Goal: Information Seeking & Learning: Find specific fact

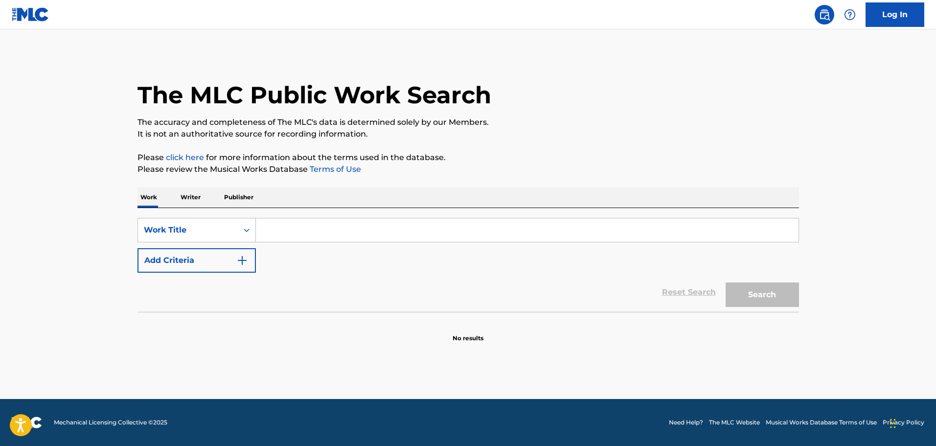
click at [233, 264] on button "Add Criteria" at bounding box center [196, 260] width 118 height 24
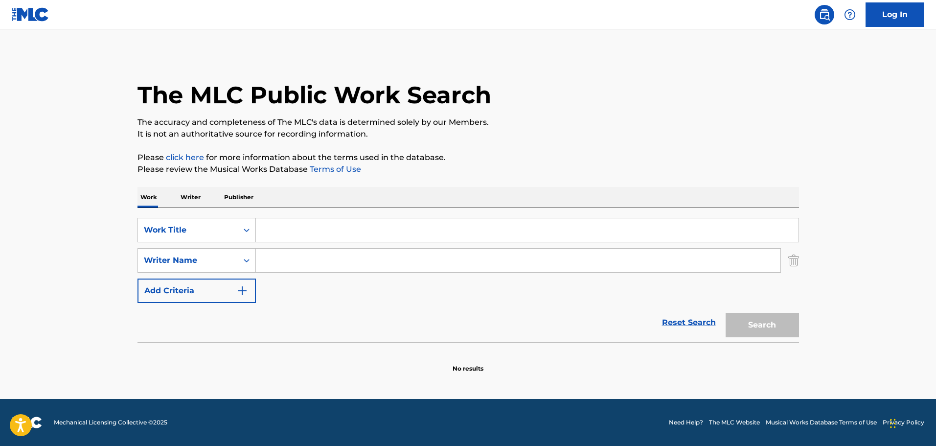
click at [352, 226] on input "Search Form" at bounding box center [527, 229] width 542 height 23
paste input "FEEL"
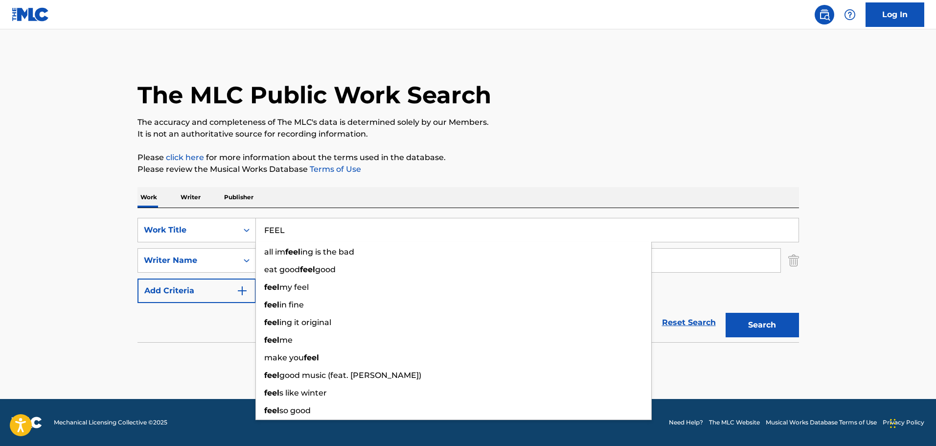
type input "FEEL"
drag, startPoint x: 221, startPoint y: 335, endPoint x: 290, endPoint y: 314, distance: 72.3
click at [224, 335] on div "Reset Search Search" at bounding box center [467, 322] width 661 height 39
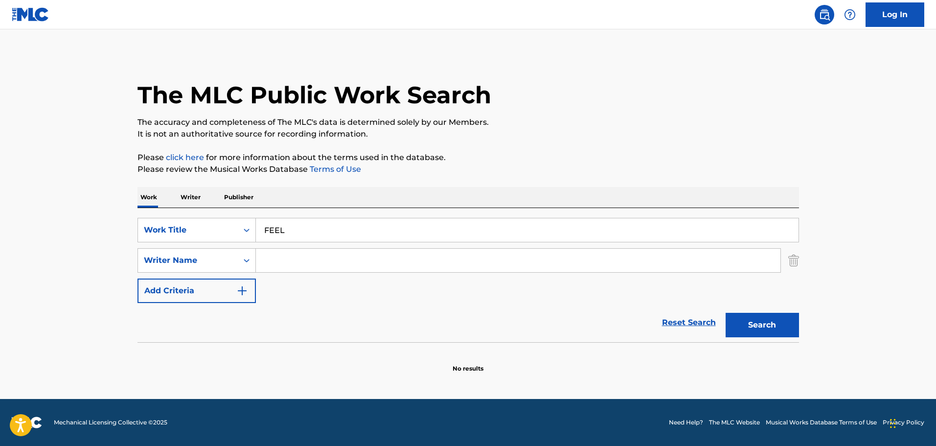
click at [333, 270] on input "Search Form" at bounding box center [518, 260] width 524 height 23
paste input "[PERSON_NAME]"
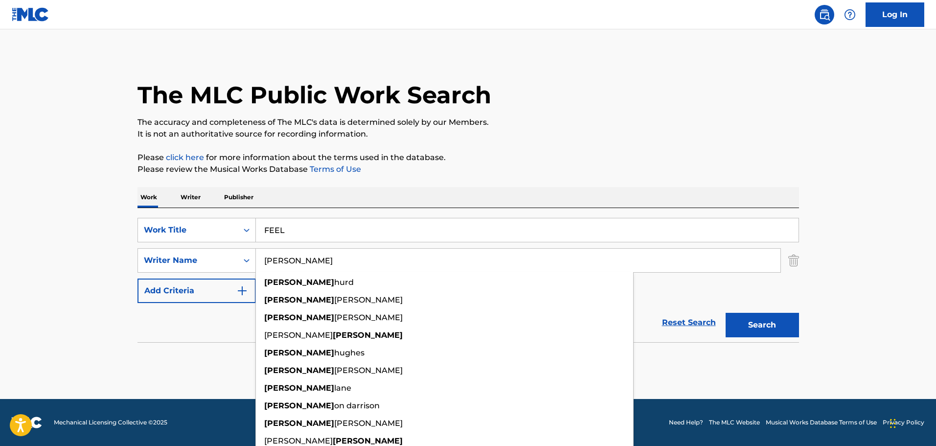
type input "[PERSON_NAME]"
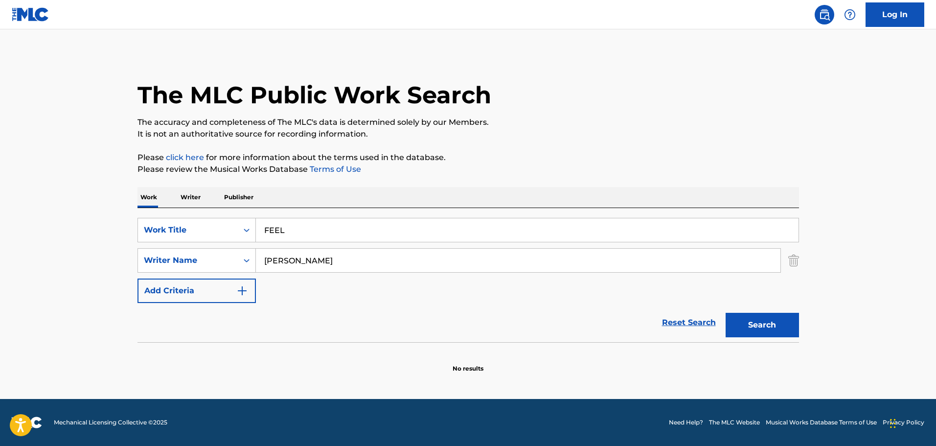
click at [776, 321] on button "Search" at bounding box center [761, 325] width 73 height 24
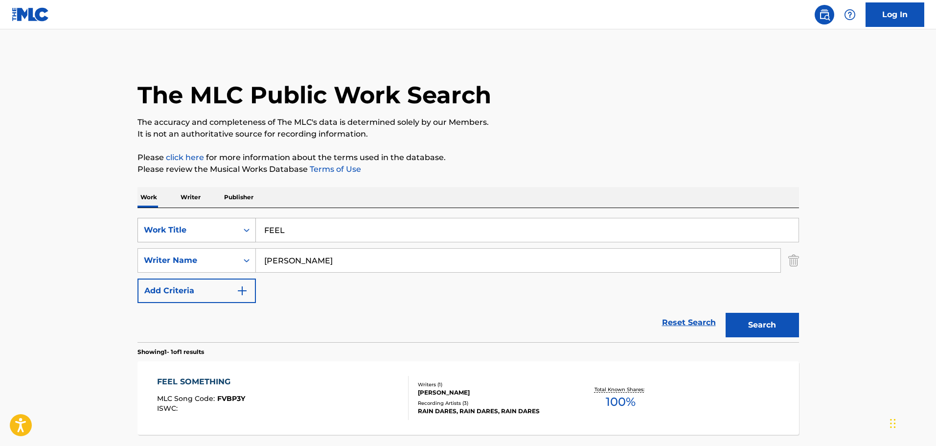
drag, startPoint x: 245, startPoint y: 234, endPoint x: 164, endPoint y: 233, distance: 80.7
click at [162, 230] on div "SearchWithCriteriab554df03-1484-4412-b583-105a61396cfa Work Title FEEL" at bounding box center [467, 230] width 661 height 24
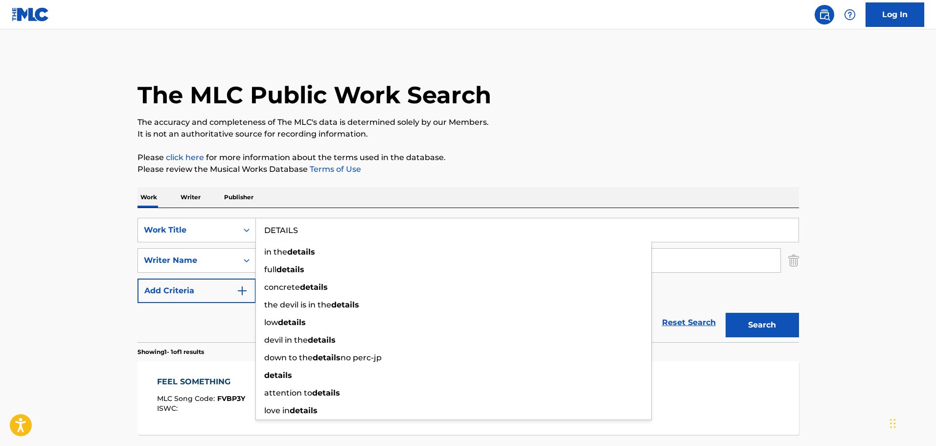
drag, startPoint x: 36, startPoint y: 212, endPoint x: -42, endPoint y: 206, distance: 77.5
click at [0, 206] on html "Accessibility Screen-Reader Guide, Feedback, and Issue Reporting | New window C…" at bounding box center [468, 223] width 936 height 446
click at [879, 253] on main "The MLC Public Work Search The accuracy and completeness of The MLC's data is d…" at bounding box center [468, 257] width 936 height 456
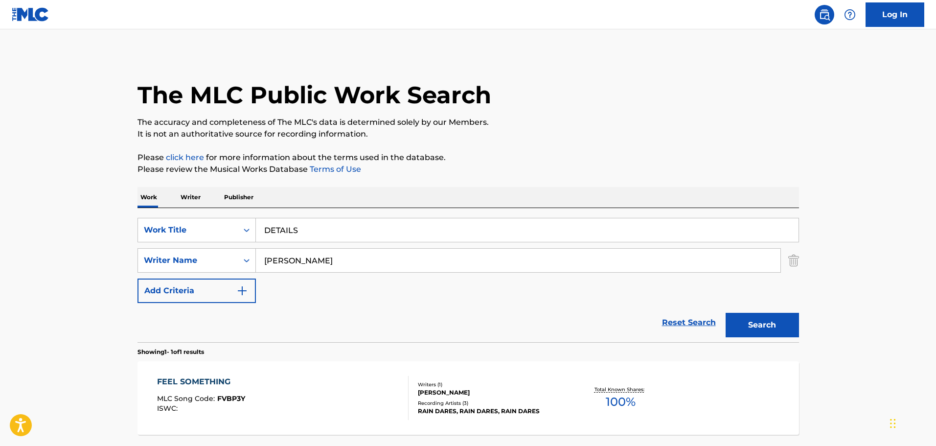
click at [777, 331] on button "Search" at bounding box center [761, 325] width 73 height 24
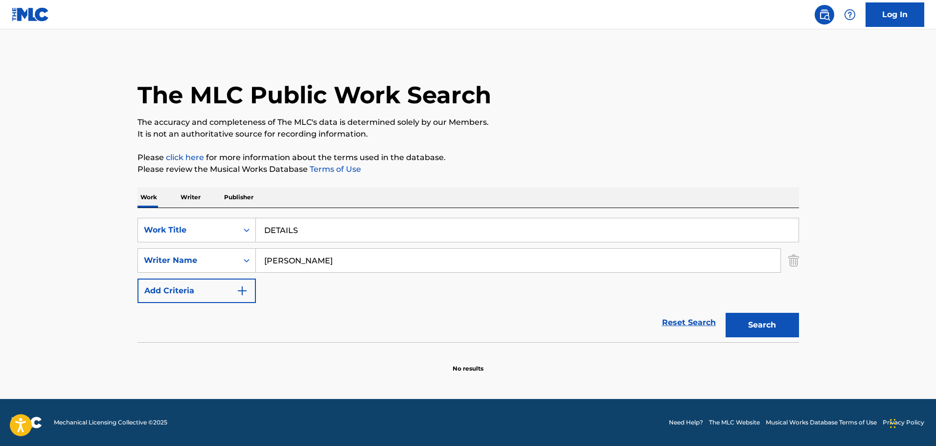
drag, startPoint x: 158, startPoint y: 222, endPoint x: -101, endPoint y: 210, distance: 260.0
click at [0, 210] on html "Accessibility Screen-Reader Guide, Feedback, and Issue Reporting | New window C…" at bounding box center [468, 223] width 936 height 446
paste input "RUNNING BACK TO YOU"
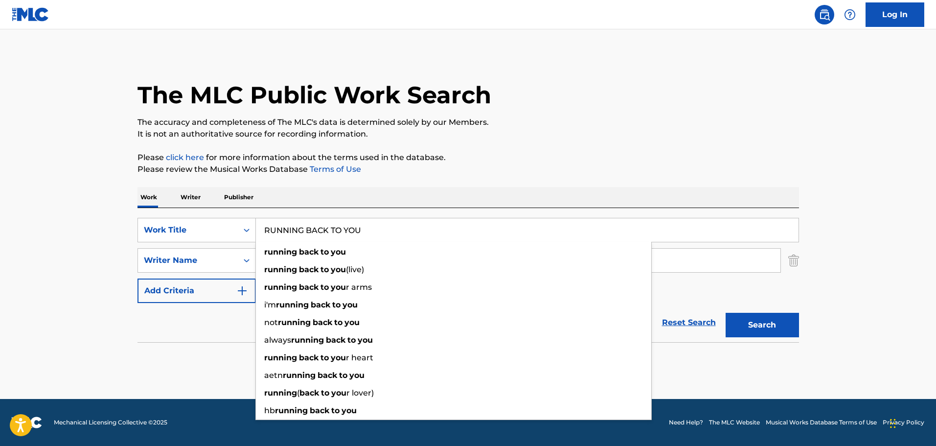
type input "RUNNING BACK TO YOU"
drag, startPoint x: 216, startPoint y: 331, endPoint x: 317, endPoint y: 310, distance: 103.9
click at [218, 331] on div "Reset Search Search" at bounding box center [467, 322] width 661 height 39
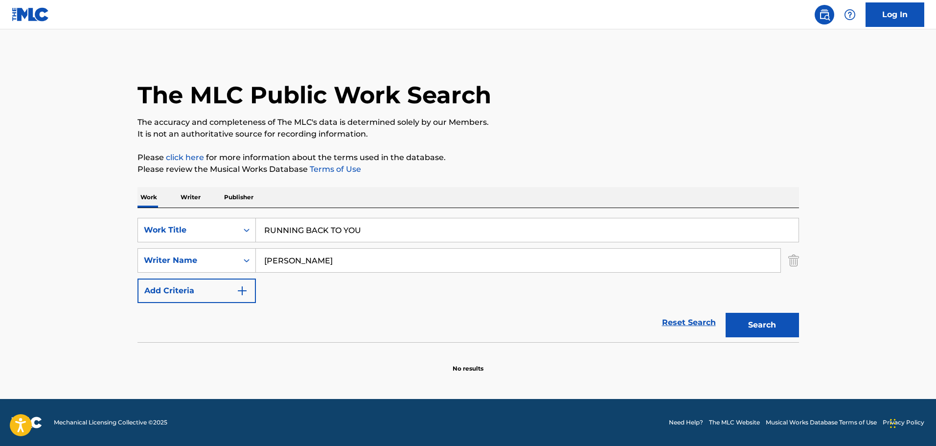
drag, startPoint x: 336, startPoint y: 264, endPoint x: 8, endPoint y: 260, distance: 327.3
click at [8, 260] on main "The MLC Public Work Search The accuracy and completeness of The MLC's data is d…" at bounding box center [468, 213] width 936 height 369
paste input "[PERSON_NAME]"
click at [773, 322] on button "Search" at bounding box center [761, 325] width 73 height 24
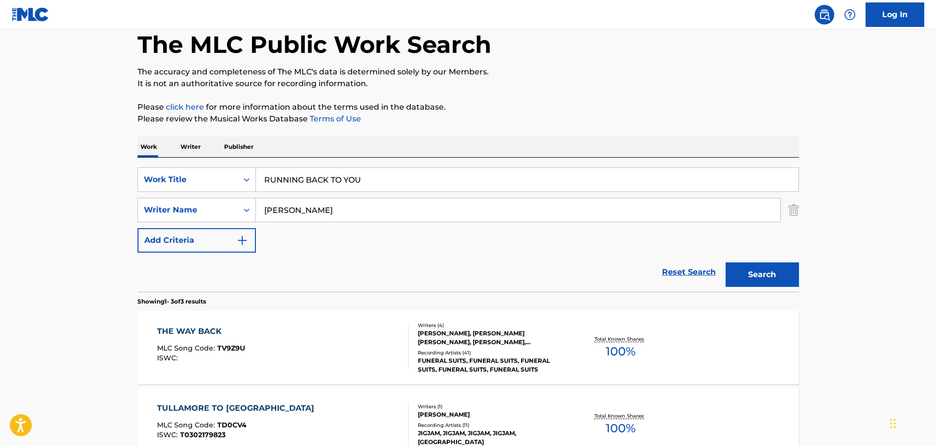
scroll to position [82, 0]
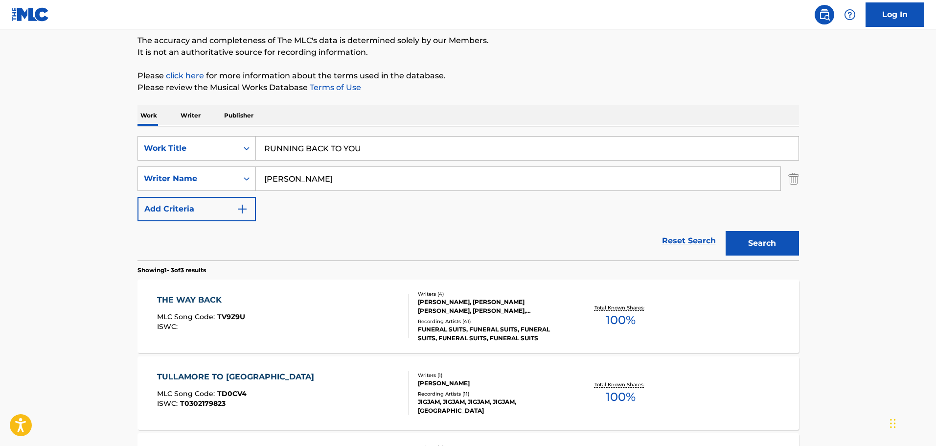
click at [275, 179] on input "[PERSON_NAME]" at bounding box center [518, 178] width 524 height 23
click at [725, 231] on button "Search" at bounding box center [761, 243] width 73 height 24
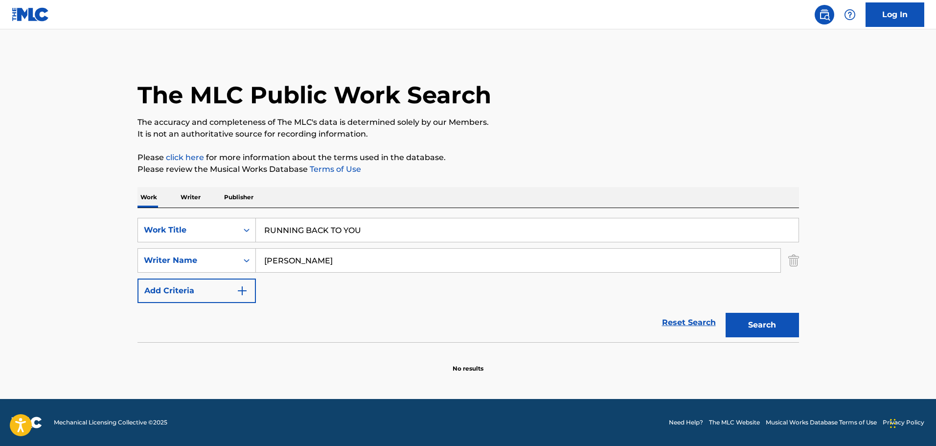
scroll to position [0, 0]
drag, startPoint x: 228, startPoint y: 270, endPoint x: 243, endPoint y: 258, distance: 19.5
click at [196, 271] on div "SearchWithCriteriac7136d19-b633-4fee-9306-dc3d0ced65e3 Writer Name [PERSON_NAME]" at bounding box center [467, 260] width 661 height 24
paste input "[PERSON_NAME]"
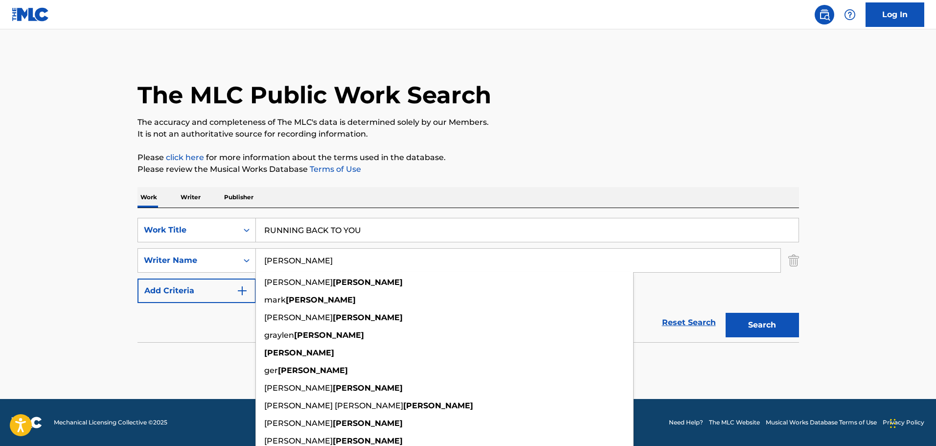
click at [745, 330] on button "Search" at bounding box center [761, 325] width 73 height 24
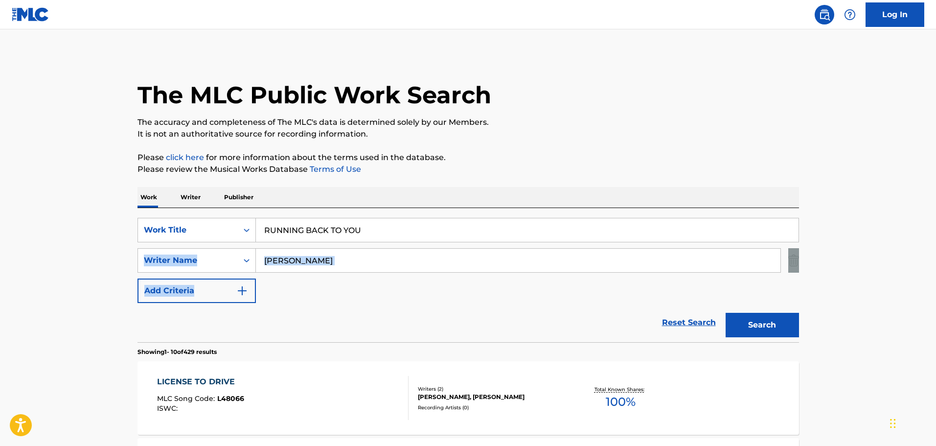
drag, startPoint x: 315, startPoint y: 273, endPoint x: -89, endPoint y: 263, distance: 404.2
click at [0, 263] on html "Accessibility Screen-Reader Guide, Feedback, and Issue Reporting | New window C…" at bounding box center [468, 223] width 936 height 446
click at [329, 269] on input "[PERSON_NAME]" at bounding box center [518, 260] width 524 height 23
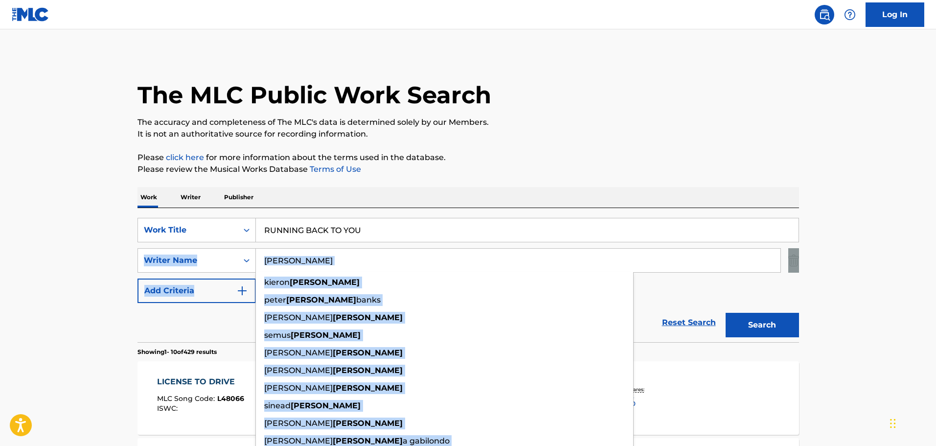
click at [316, 263] on input "[PERSON_NAME]" at bounding box center [518, 260] width 524 height 23
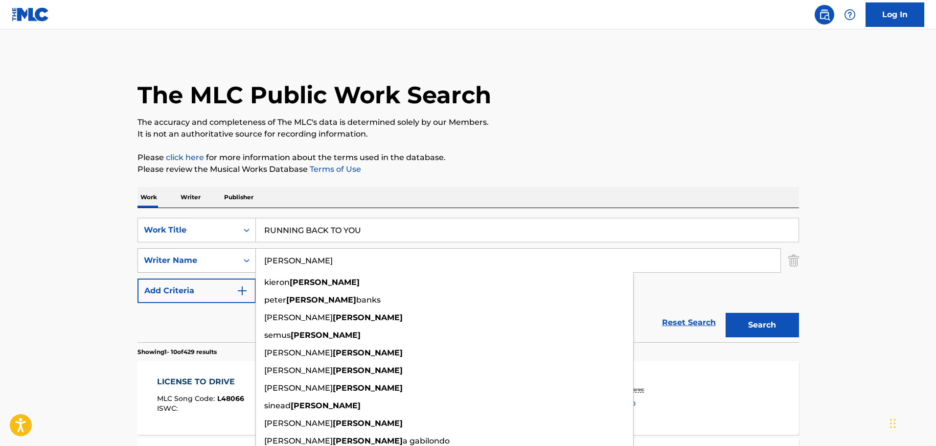
drag, startPoint x: 180, startPoint y: 257, endPoint x: 165, endPoint y: 257, distance: 15.2
click at [165, 257] on div "SearchWithCriteriac7136d19-b633-4fee-9306-dc3d0ced65e3 Writer Name [PERSON_NAME…" at bounding box center [467, 260] width 661 height 24
paste input "Melia"
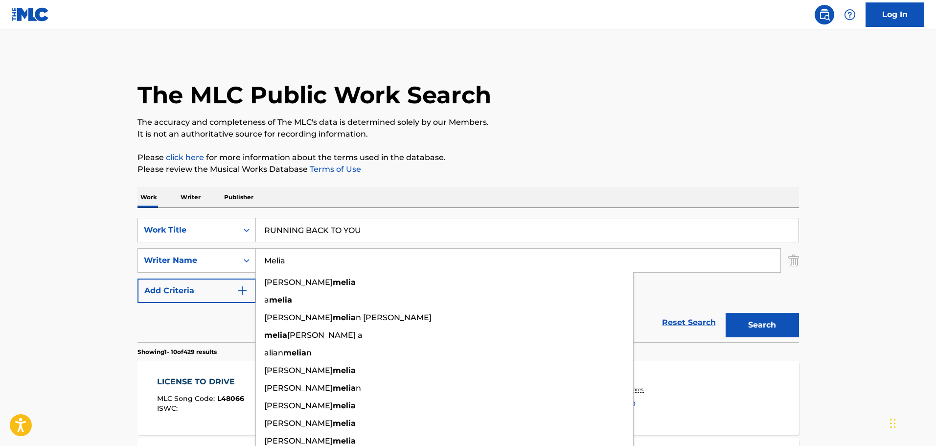
type input "Melia"
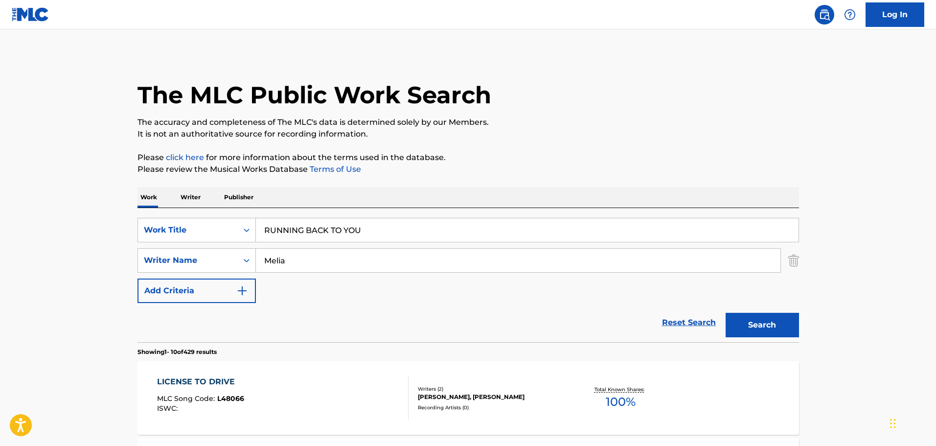
click at [767, 324] on button "Search" at bounding box center [761, 325] width 73 height 24
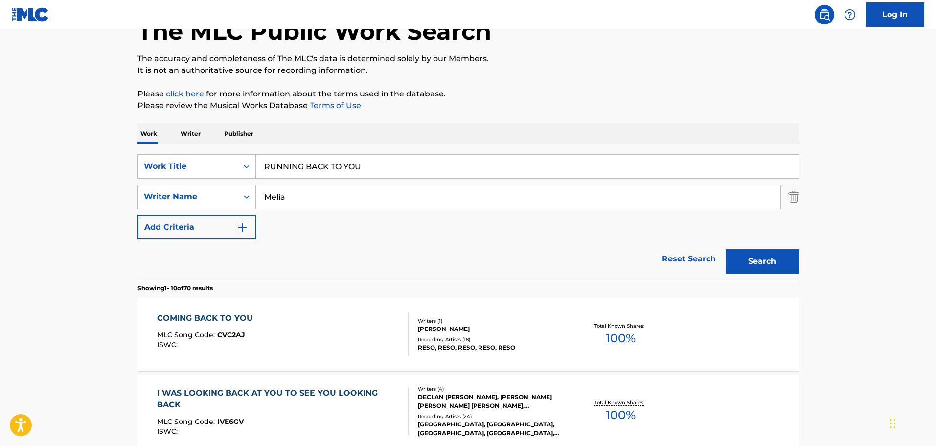
scroll to position [82, 0]
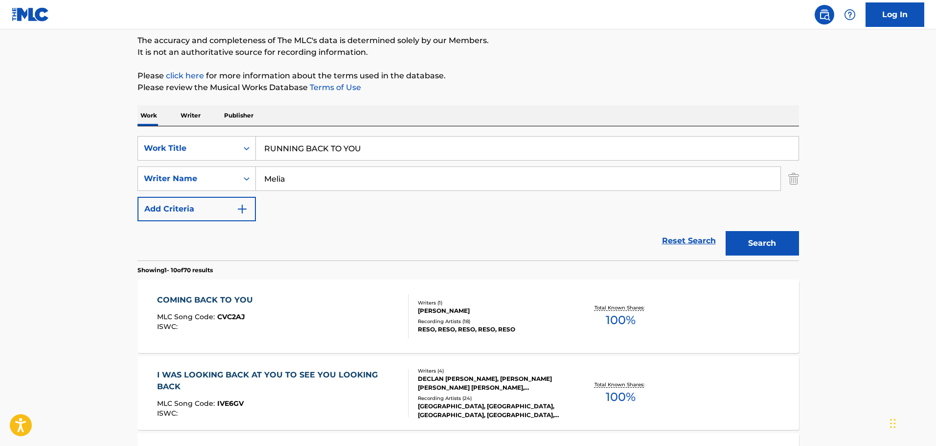
drag, startPoint x: 375, startPoint y: 149, endPoint x: 161, endPoint y: 164, distance: 214.3
click at [161, 164] on div "SearchWithCriteriab554df03-1484-4412-b583-105a61396cfa Work Title RUNNING BACK …" at bounding box center [467, 178] width 661 height 85
drag, startPoint x: 374, startPoint y: 147, endPoint x: 132, endPoint y: 145, distance: 242.1
type input "SHAKE THESE DREAMS AWAKE"
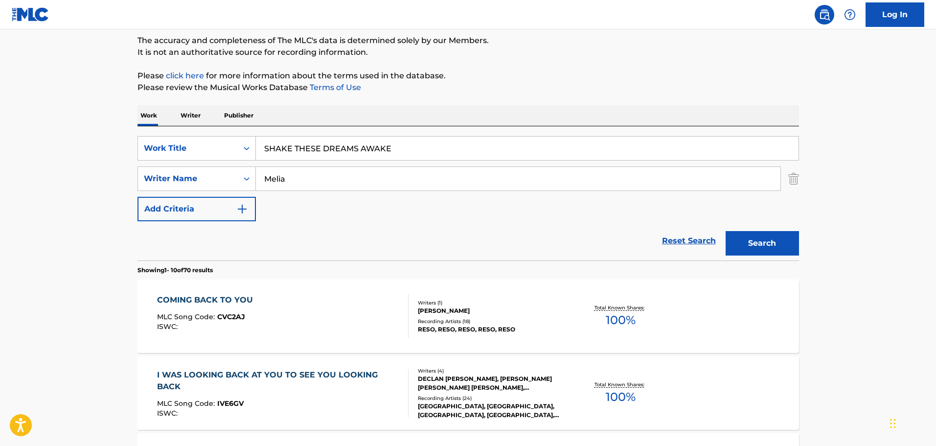
click at [749, 239] on button "Search" at bounding box center [761, 243] width 73 height 24
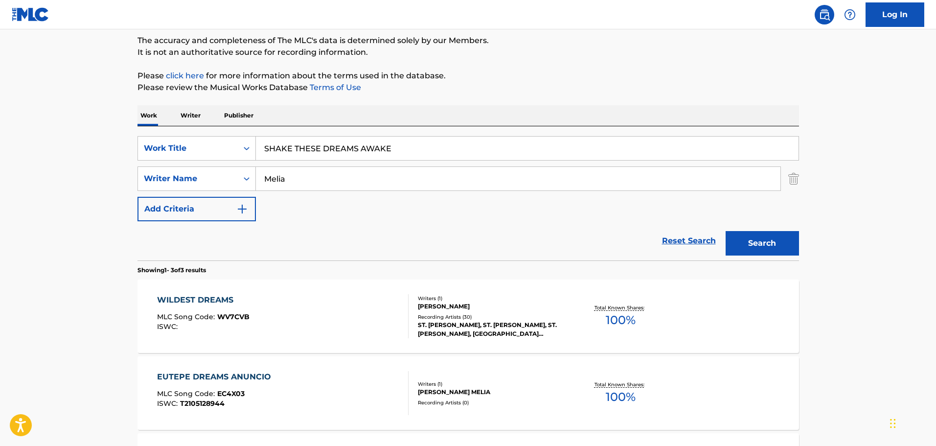
drag, startPoint x: 296, startPoint y: 178, endPoint x: 53, endPoint y: 180, distance: 242.6
click at [54, 179] on main "The MLC Public Work Search The accuracy and completeness of The MLC's data is d…" at bounding box center [468, 253] width 936 height 610
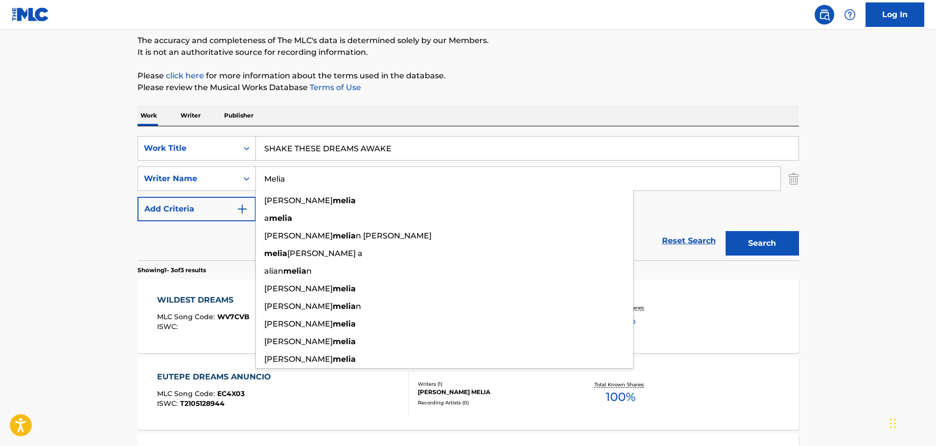
paste input "cKeogh"
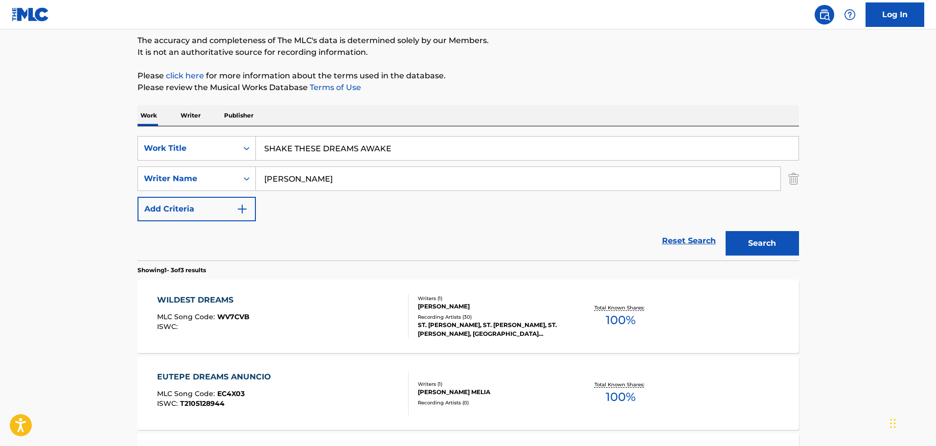
click at [761, 239] on button "Search" at bounding box center [761, 243] width 73 height 24
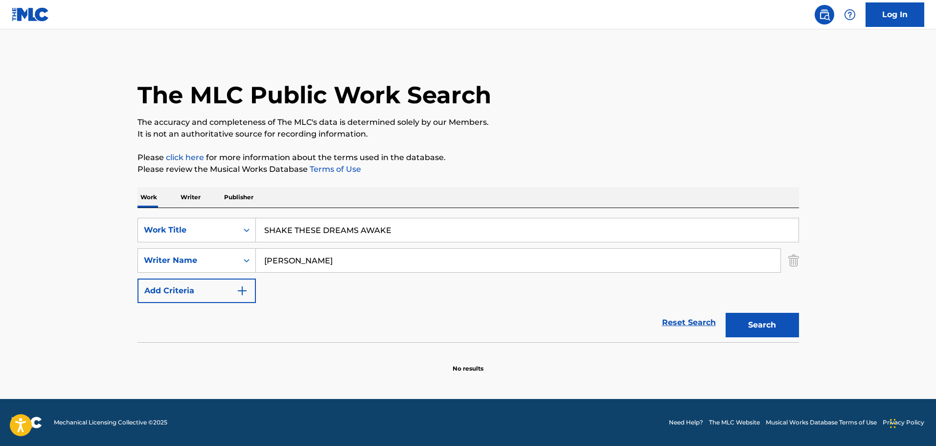
click at [276, 259] on input "[PERSON_NAME]" at bounding box center [518, 260] width 524 height 23
type input "[PERSON_NAME]"
click at [736, 324] on button "Search" at bounding box center [761, 325] width 73 height 24
drag, startPoint x: 414, startPoint y: 234, endPoint x: -10, endPoint y: 248, distance: 423.8
click at [0, 248] on html "Accessibility Screen-Reader Guide, Feedback, and Issue Reporting | New window C…" at bounding box center [468, 223] width 936 height 446
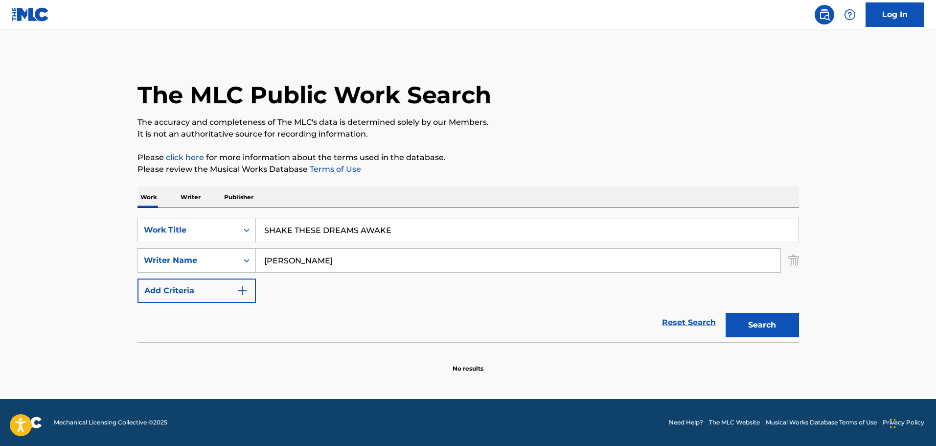
paste input "Great [DEMOGRAPHIC_DATA] Musical"
type input "Great [DEMOGRAPHIC_DATA] Musical"
drag, startPoint x: 314, startPoint y: 265, endPoint x: 134, endPoint y: 267, distance: 179.5
click at [135, 267] on div "The MLC Public Work Search The accuracy and completeness of The MLC's data is d…" at bounding box center [468, 213] width 685 height 319
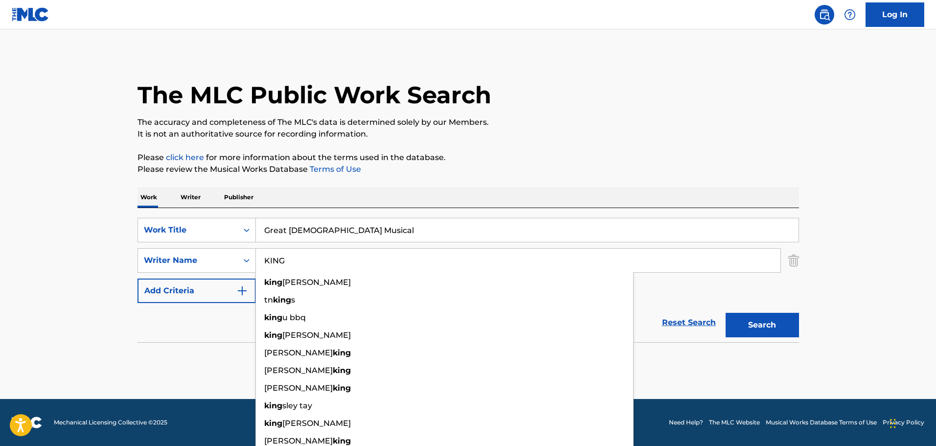
drag, startPoint x: 289, startPoint y: 259, endPoint x: 173, endPoint y: 247, distance: 117.1
click at [173, 247] on div "SearchWithCriteriab554df03-1484-4412-b583-105a61396cfa Work Title Great Gospel …" at bounding box center [467, 260] width 661 height 85
click at [848, 244] on main "The MLC Public Work Search The accuracy and completeness of The MLC's data is d…" at bounding box center [468, 213] width 936 height 369
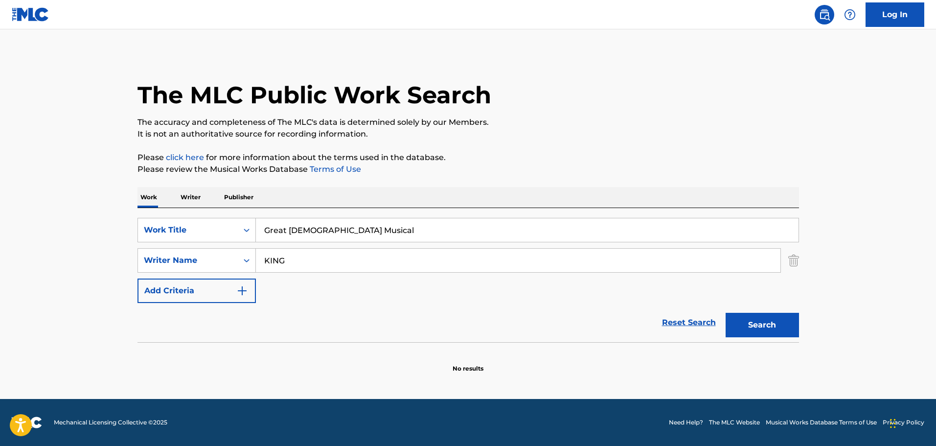
click at [789, 327] on button "Search" at bounding box center [761, 325] width 73 height 24
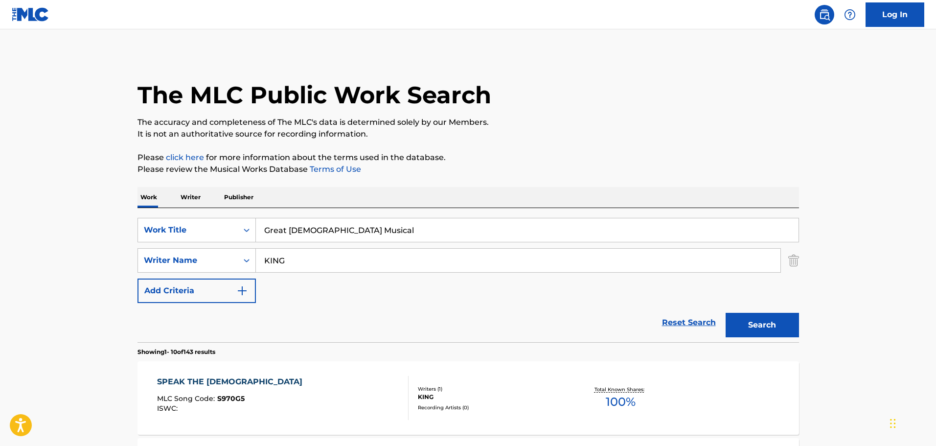
click at [263, 264] on input "KING" at bounding box center [518, 260] width 524 height 23
type input "[PERSON_NAME]"
click at [725, 313] on button "Search" at bounding box center [761, 325] width 73 height 24
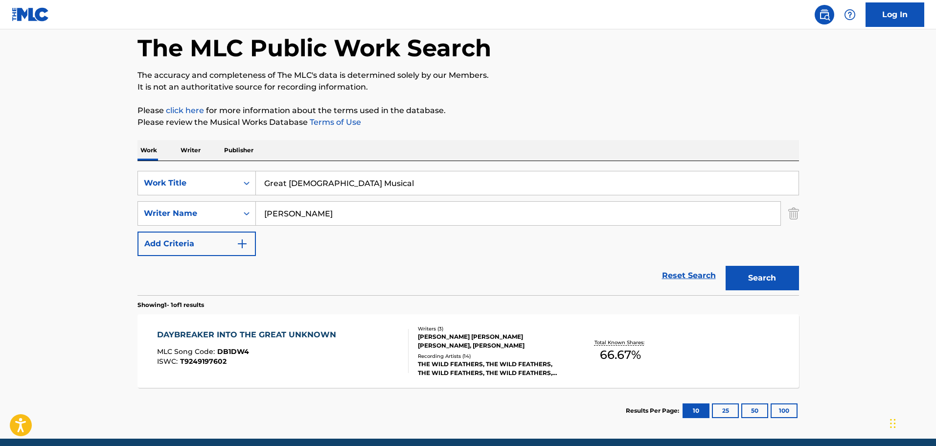
scroll to position [82, 0]
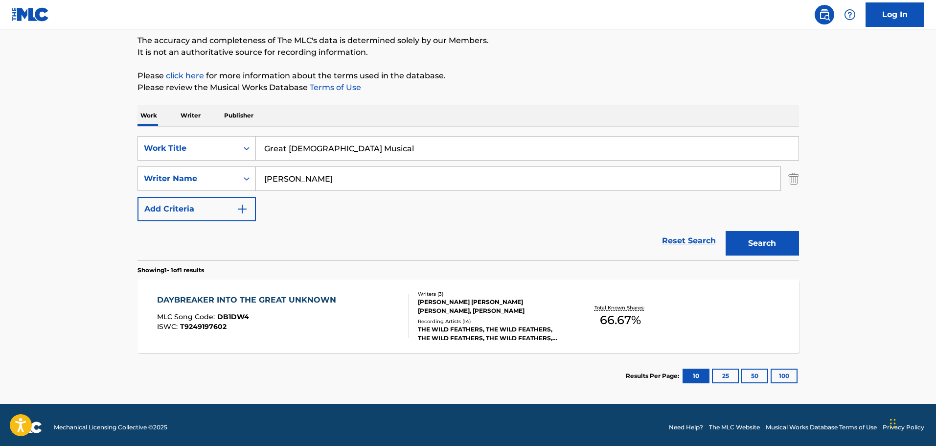
drag, startPoint x: 154, startPoint y: 175, endPoint x: 120, endPoint y: 177, distance: 33.8
click at [122, 176] on main "The MLC Public Work Search The accuracy and completeness of The MLC's data is d…" at bounding box center [468, 176] width 936 height 456
drag, startPoint x: 161, startPoint y: 115, endPoint x: 150, endPoint y: 113, distance: 12.1
click at [150, 114] on div "Work Writer Publisher SearchWithCriteriab554df03-1484-4412-b583-105a61396cfa Wo…" at bounding box center [467, 252] width 661 height 294
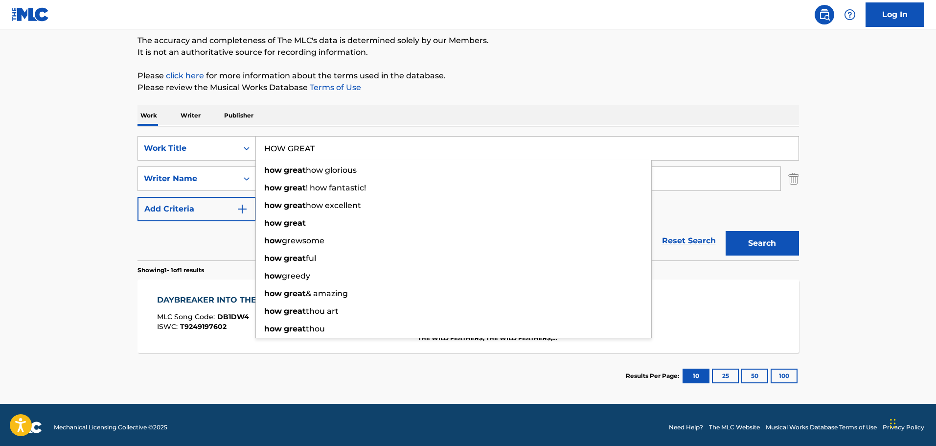
click at [725, 231] on button "Search" at bounding box center [761, 243] width 73 height 24
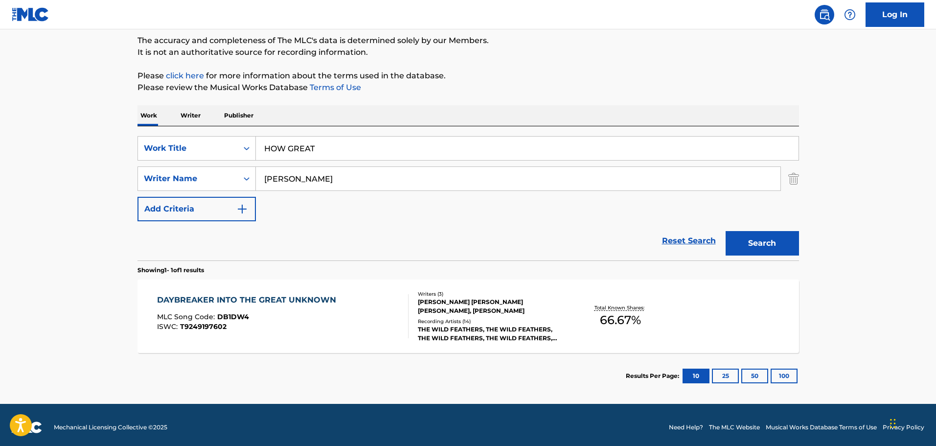
drag, startPoint x: 266, startPoint y: 148, endPoint x: 87, endPoint y: 140, distance: 179.2
click at [132, 137] on div "The MLC Public Work Search The accuracy and completeness of The MLC's data is d…" at bounding box center [468, 185] width 685 height 427
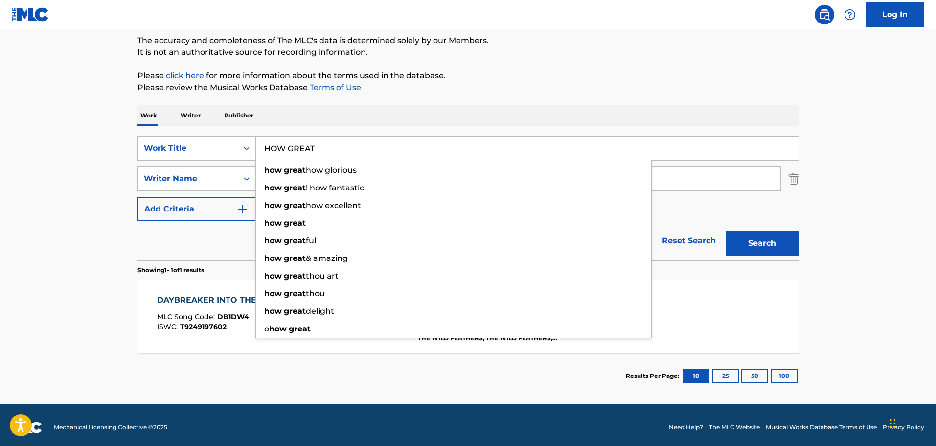
paste input "40 ACRES DOWN"
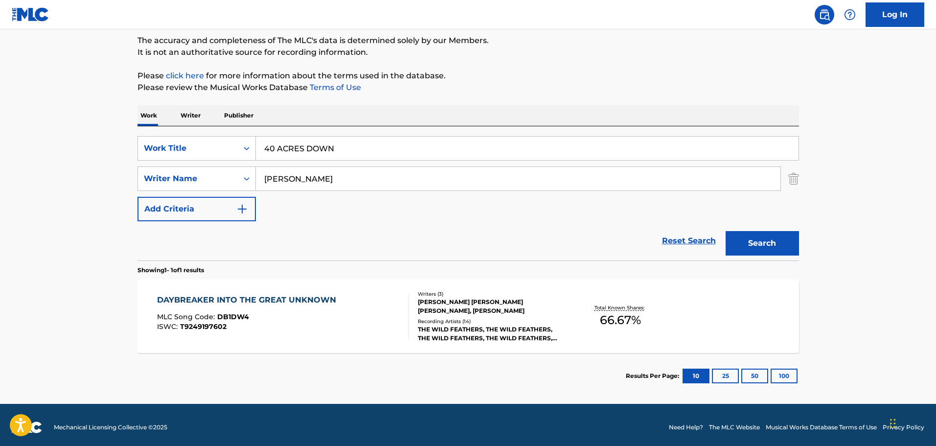
type input "40 ACRES DOWN"
drag, startPoint x: 326, startPoint y: 179, endPoint x: 150, endPoint y: 188, distance: 176.8
click at [150, 188] on div "SearchWithCriteriac7136d19-b633-4fee-9306-dc3d0ced65e3 Writer Name [PERSON_NAME]" at bounding box center [467, 178] width 661 height 24
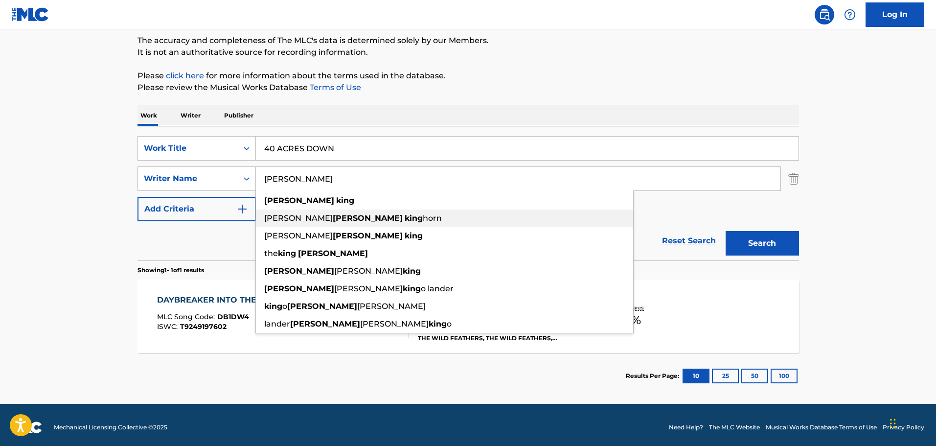
paste input "[PERSON_NAME]"
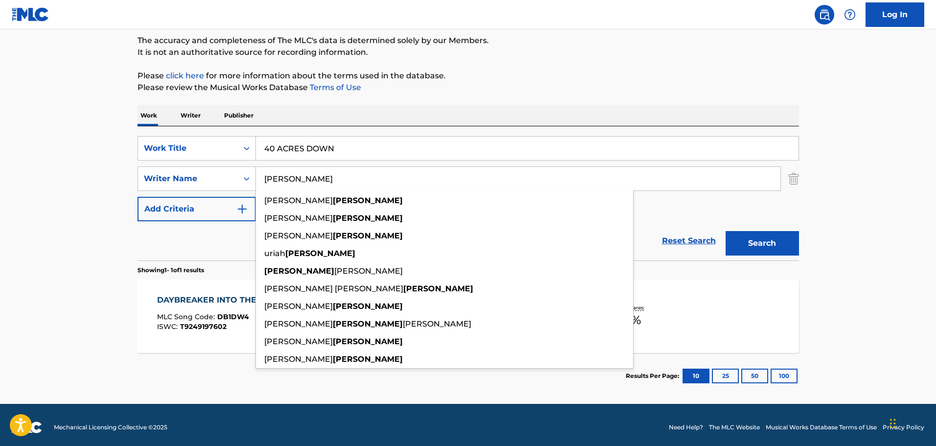
click at [737, 237] on button "Search" at bounding box center [761, 243] width 73 height 24
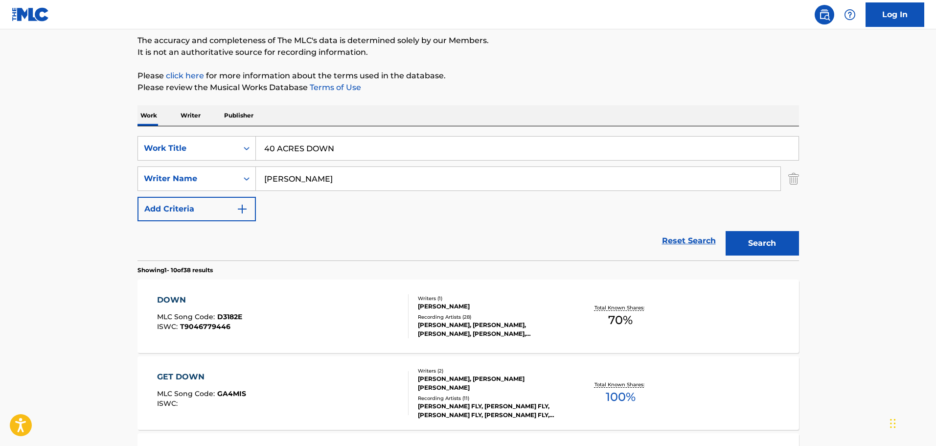
click at [268, 179] on input "[PERSON_NAME]" at bounding box center [518, 178] width 524 height 23
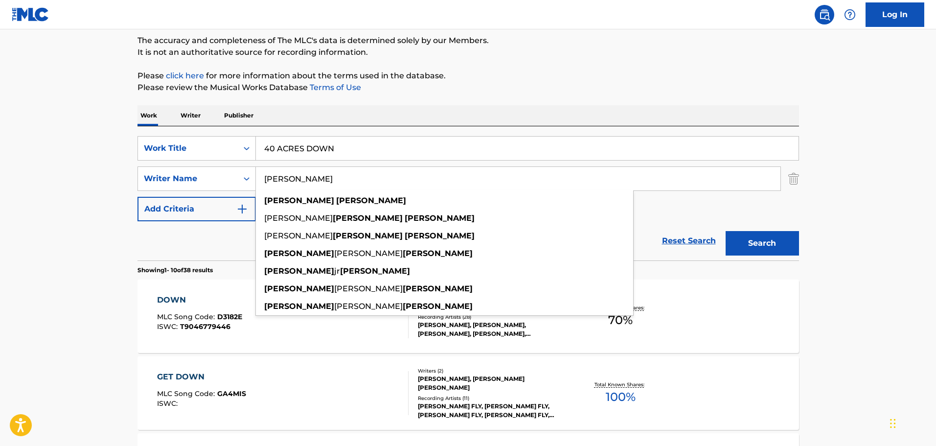
type input "[PERSON_NAME]"
click at [725, 231] on button "Search" at bounding box center [761, 243] width 73 height 24
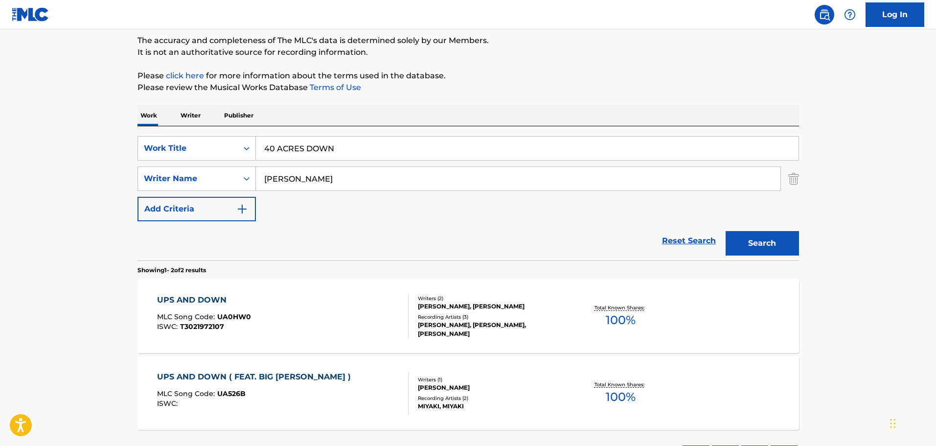
drag, startPoint x: 329, startPoint y: 145, endPoint x: 110, endPoint y: 57, distance: 236.2
click at [52, 119] on main "The MLC Public Work Search The accuracy and completeness of The MLC's data is d…" at bounding box center [468, 214] width 936 height 533
paste input "DOG"
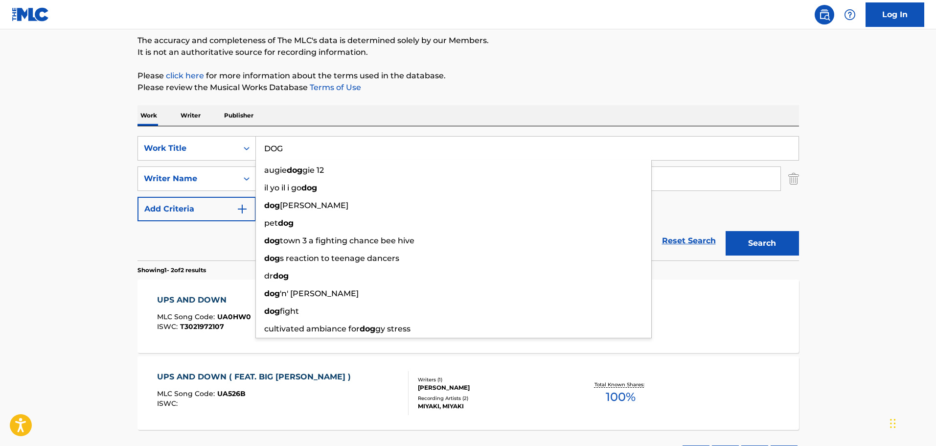
type input "DOG"
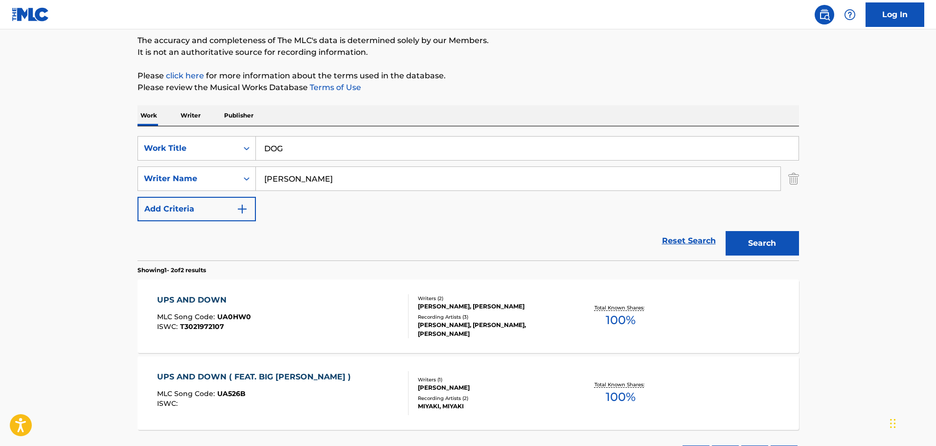
click at [710, 82] on p "Please review the Musical Works Database Terms of Use" at bounding box center [467, 88] width 661 height 12
drag, startPoint x: 383, startPoint y: 177, endPoint x: 107, endPoint y: 185, distance: 276.0
click at [107, 185] on main "The MLC Public Work Search The accuracy and completeness of The MLC's data is d…" at bounding box center [468, 214] width 936 height 533
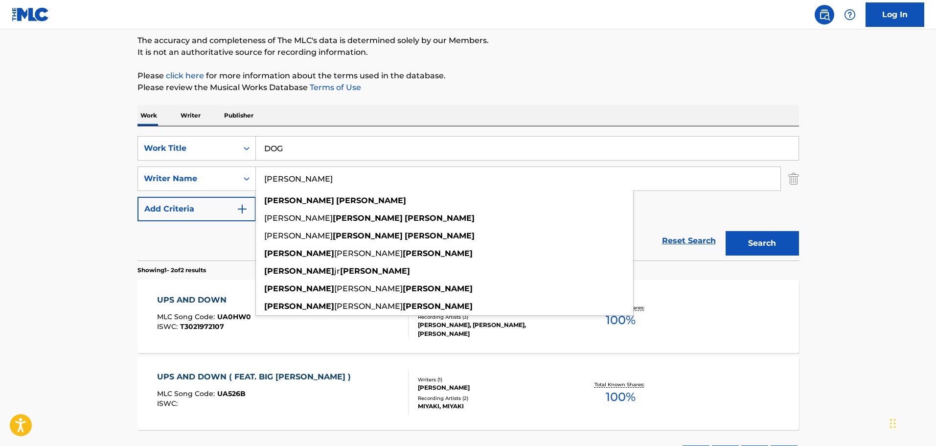
paste input "[PERSON_NAME]"
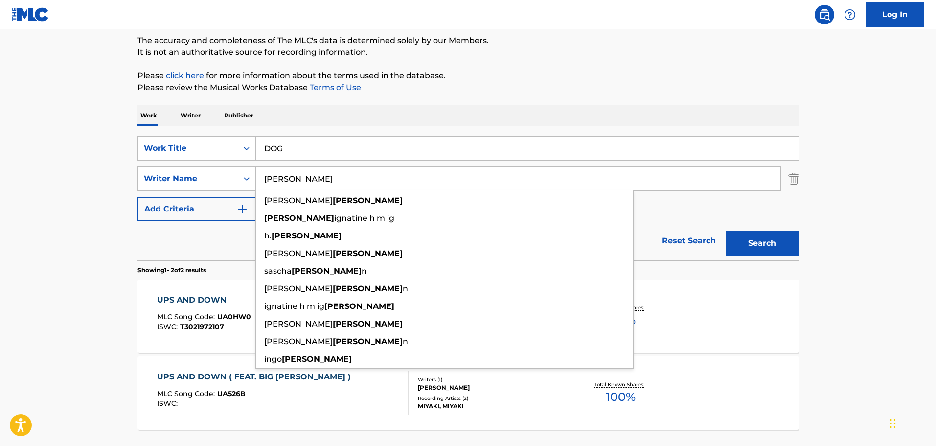
type input "[PERSON_NAME]"
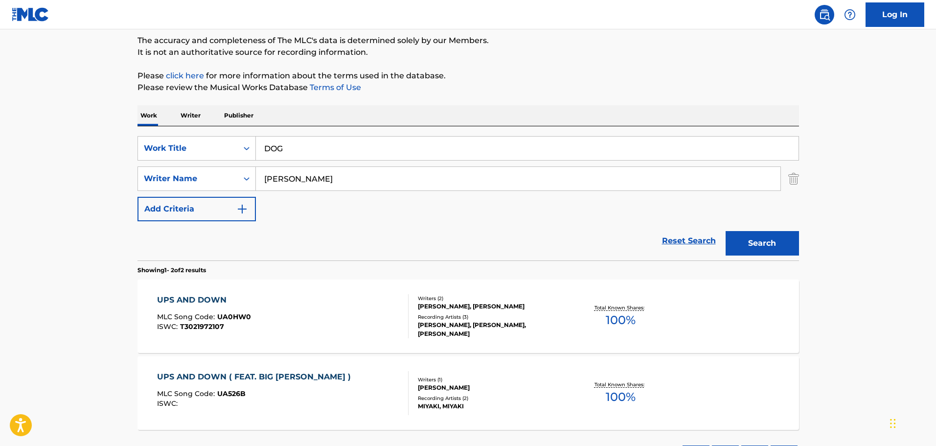
click at [804, 249] on div "The MLC Public Work Search The accuracy and completeness of The MLC's data is d…" at bounding box center [468, 223] width 685 height 503
click at [738, 235] on button "Search" at bounding box center [761, 243] width 73 height 24
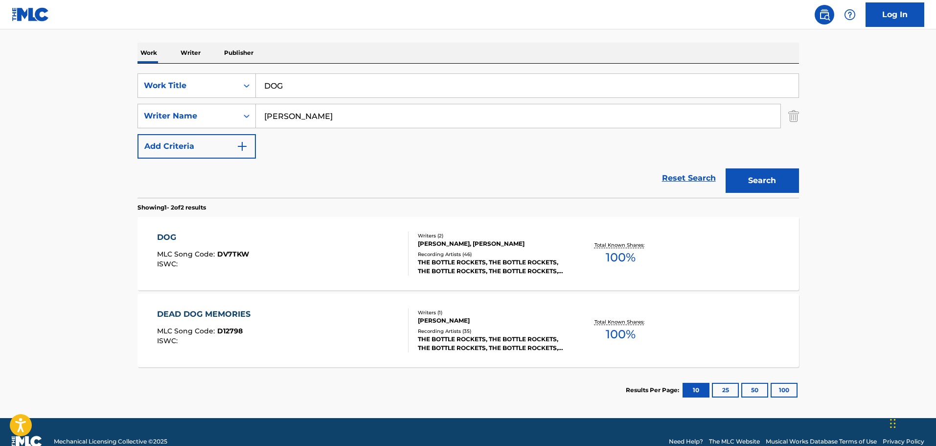
scroll to position [163, 0]
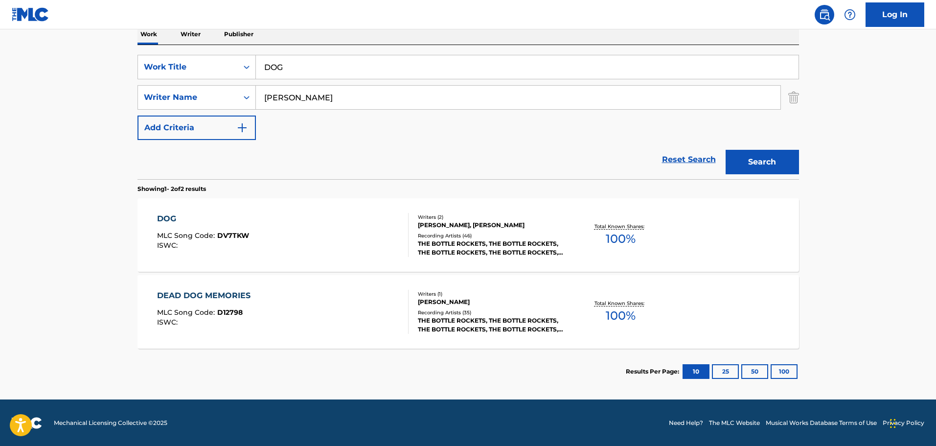
click at [169, 219] on div "DOG" at bounding box center [203, 219] width 92 height 12
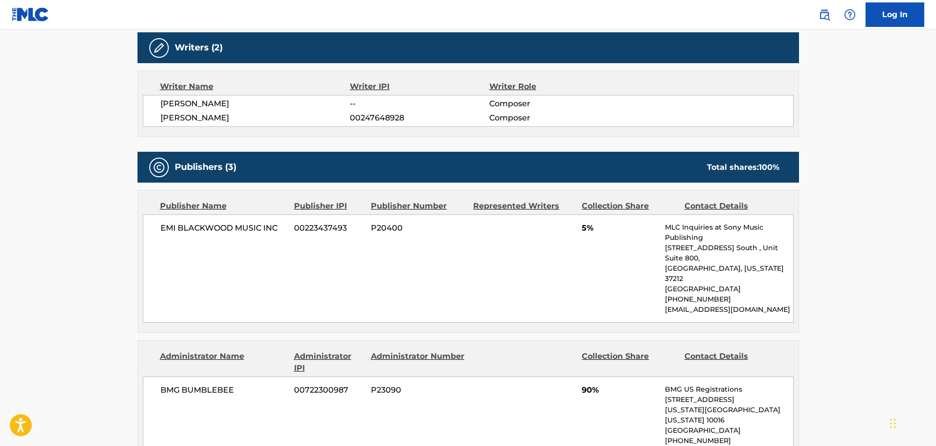
scroll to position [245, 0]
